Goal: Find specific page/section: Find specific page/section

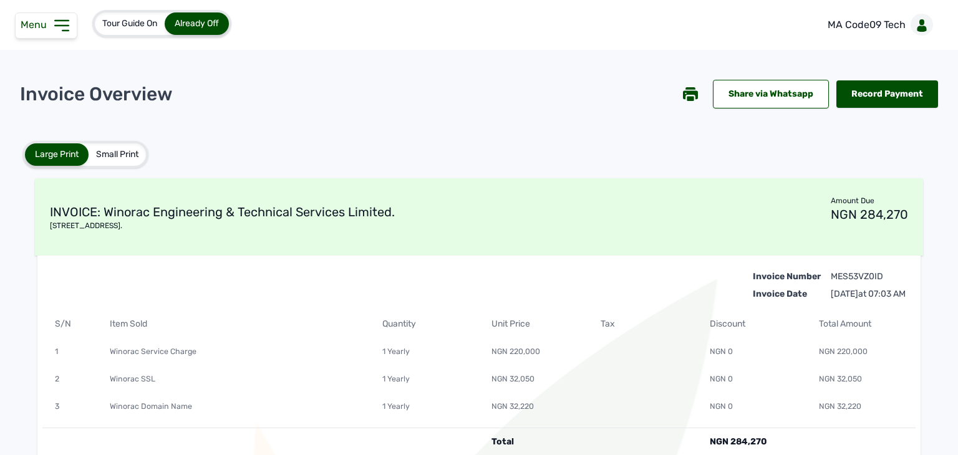
click at [687, 97] on icon at bounding box center [689, 98] width 7 height 5
click at [63, 20] on icon at bounding box center [62, 26] width 20 height 20
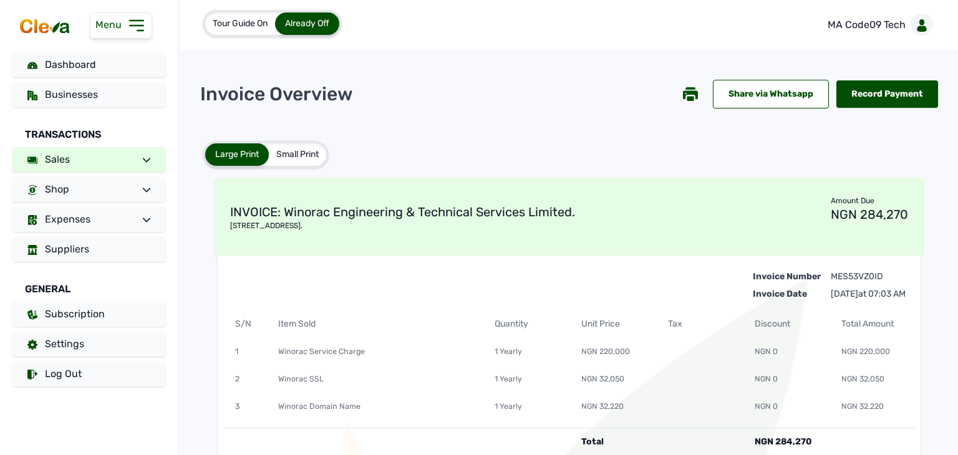
click at [89, 161] on link "Sales" at bounding box center [88, 159] width 153 height 25
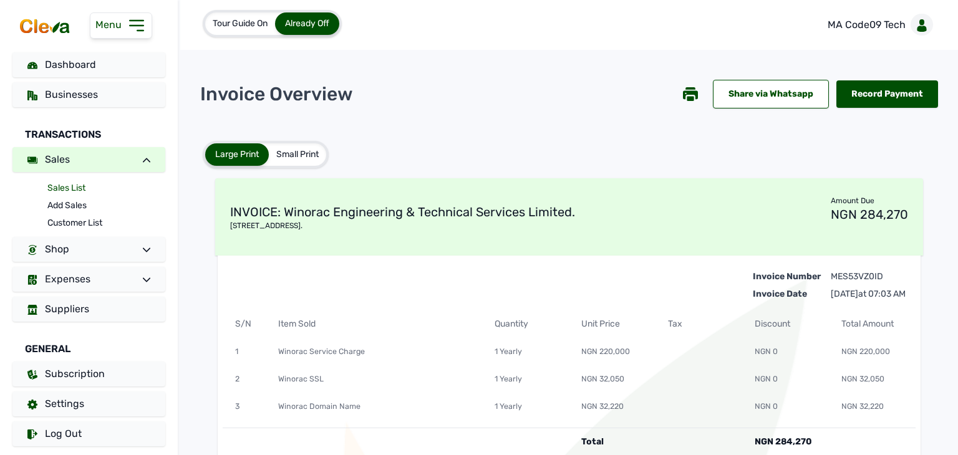
click at [72, 190] on link "Sales List" at bounding box center [106, 188] width 118 height 17
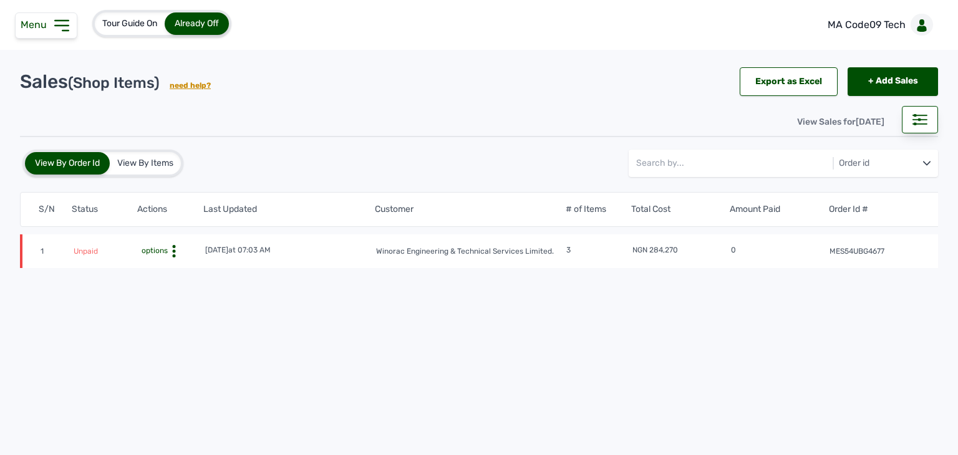
click at [154, 168] on div "View By Items" at bounding box center [145, 163] width 71 height 22
click at [154, 160] on div "View By Items" at bounding box center [145, 163] width 71 height 22
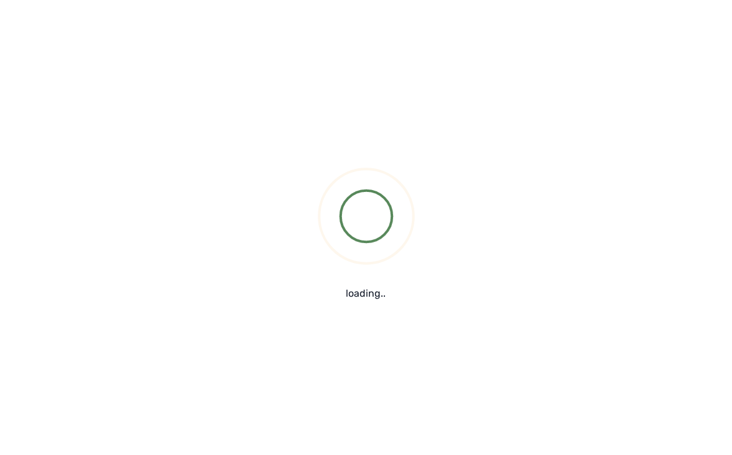
click at [441, 282] on div "loading.." at bounding box center [366, 227] width 732 height 455
